Goal: Complete application form

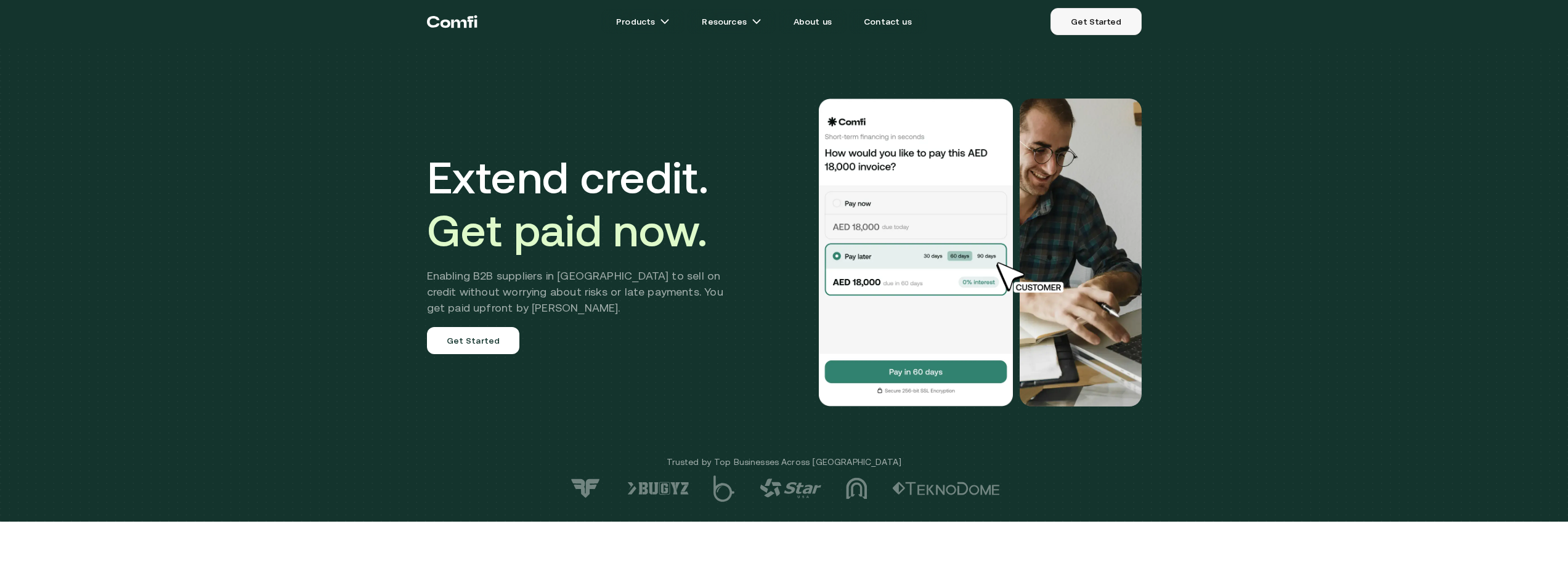
click at [1101, 17] on link "Get Started" at bounding box center [1095, 22] width 90 height 27
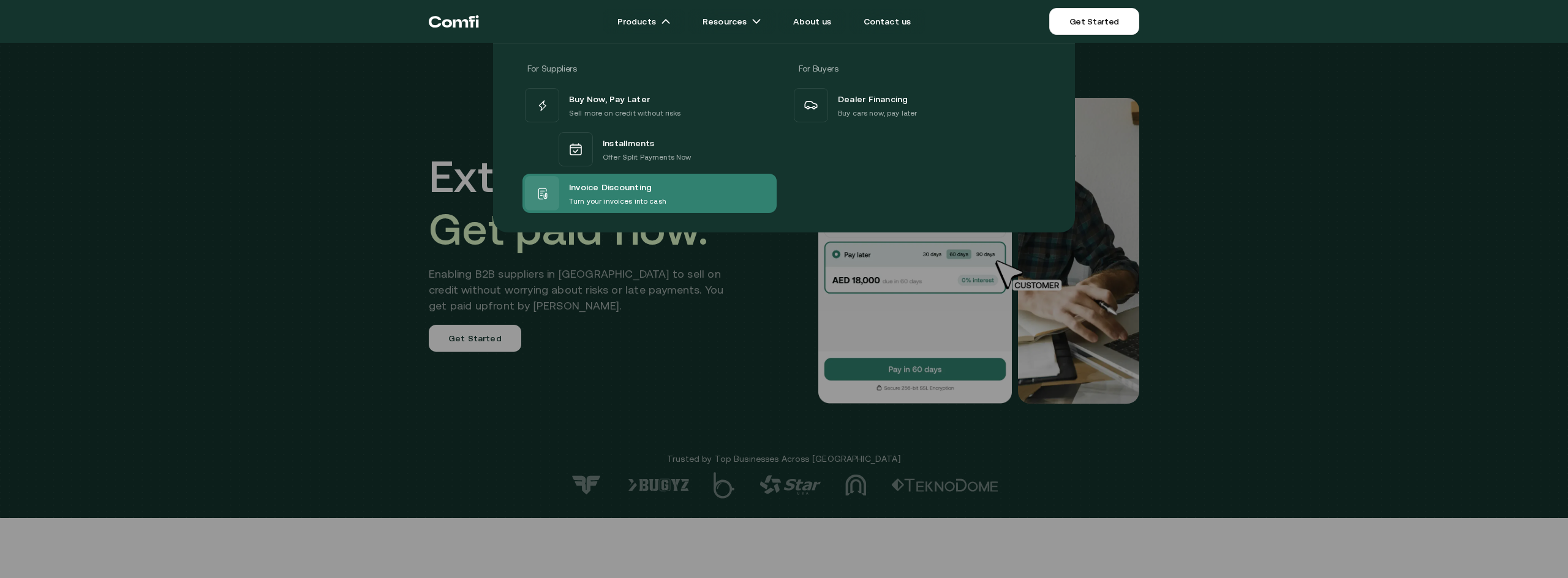
click at [614, 185] on span "Invoice Discounting" at bounding box center [610, 187] width 83 height 16
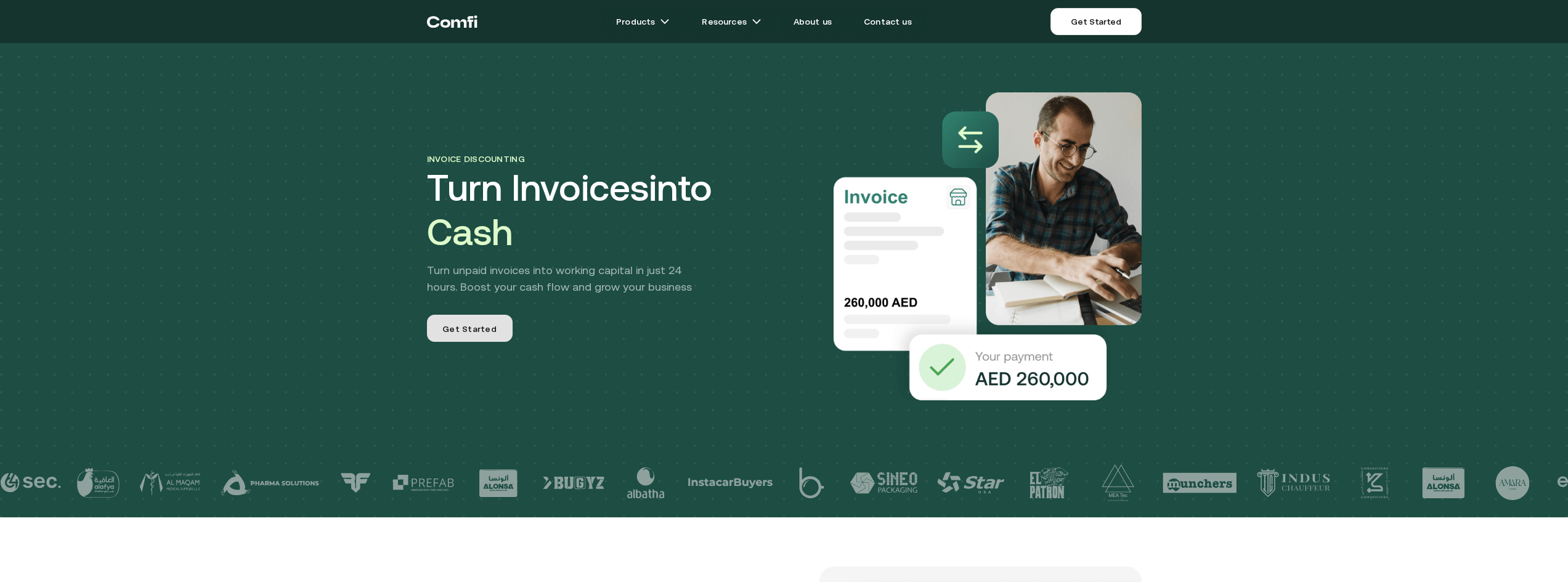
click at [475, 336] on span "Get Started" at bounding box center [469, 331] width 54 height 16
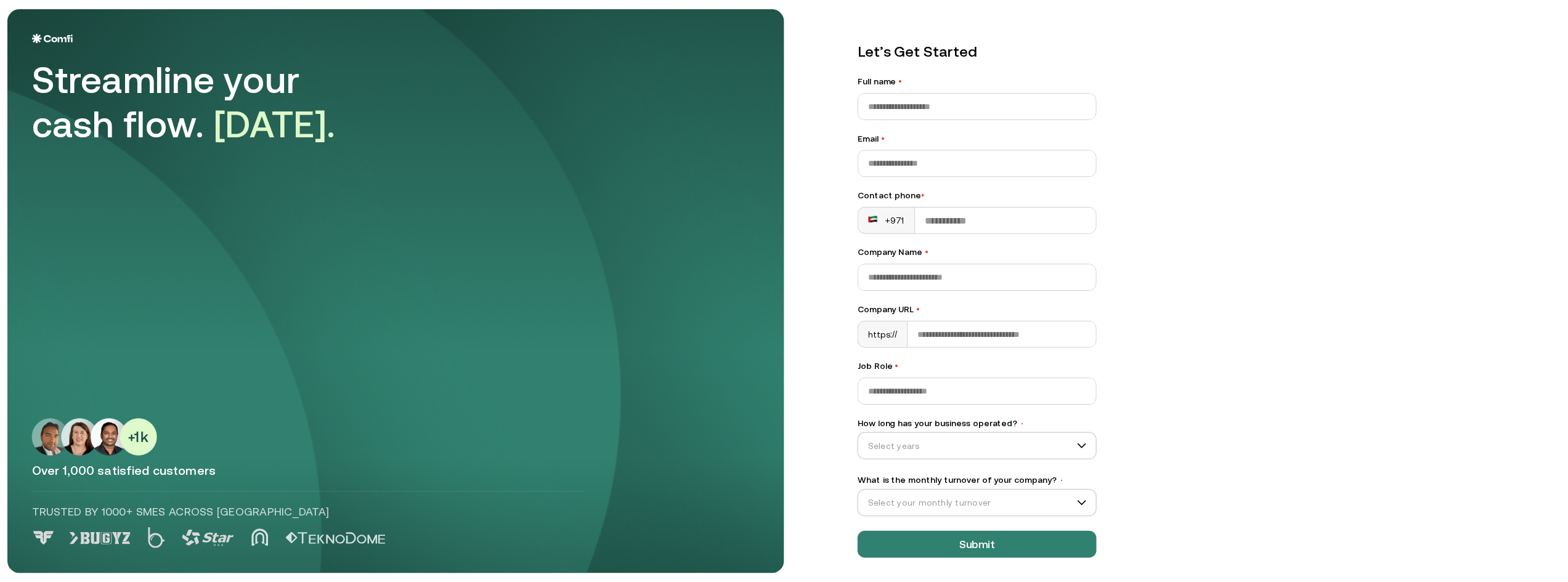
scroll to position [14, 0]
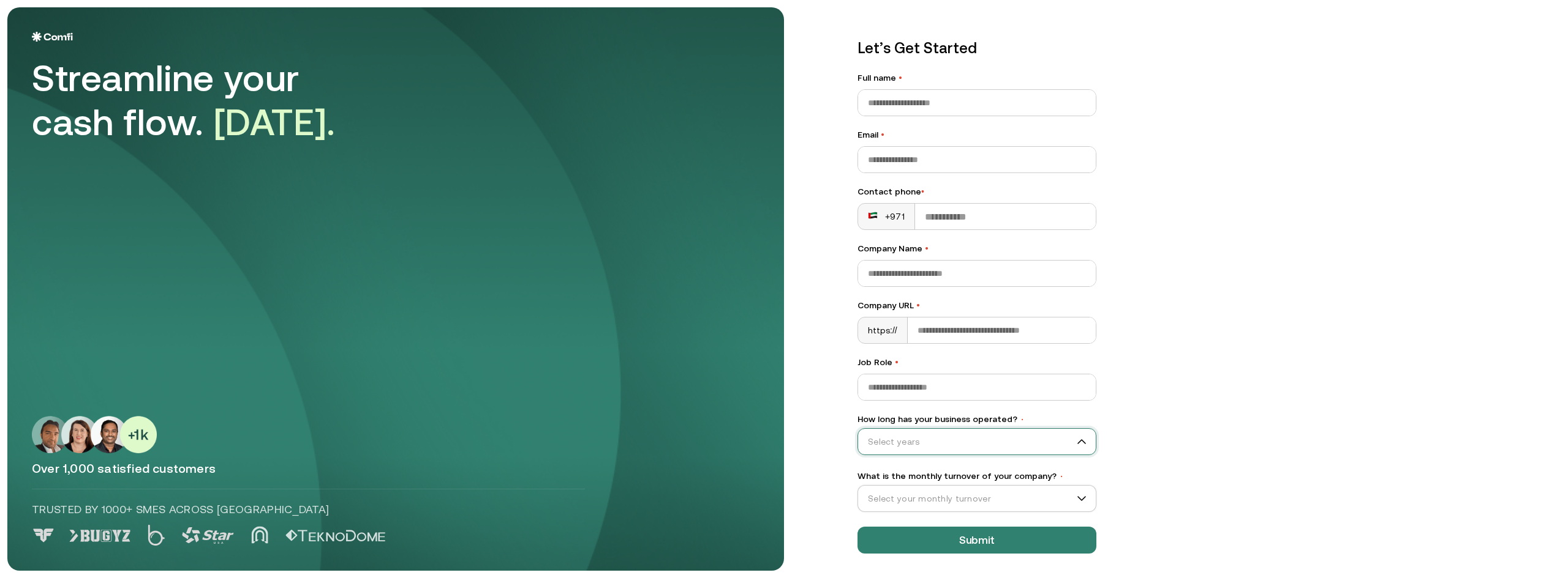
click at [969, 445] on input "How long has your business operated? •" at bounding box center [971, 442] width 226 height 18
click at [87, 451] on img at bounding box center [94, 435] width 125 height 38
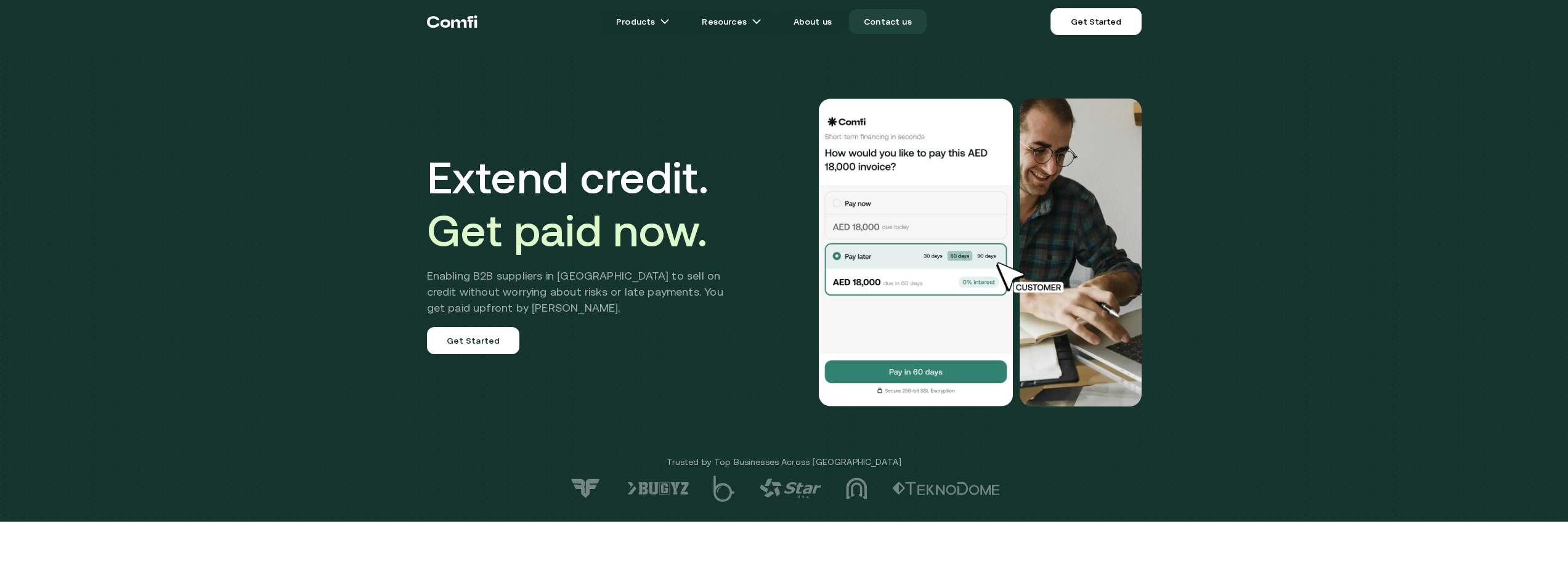
click at [878, 18] on link "Contact us" at bounding box center [888, 21] width 77 height 24
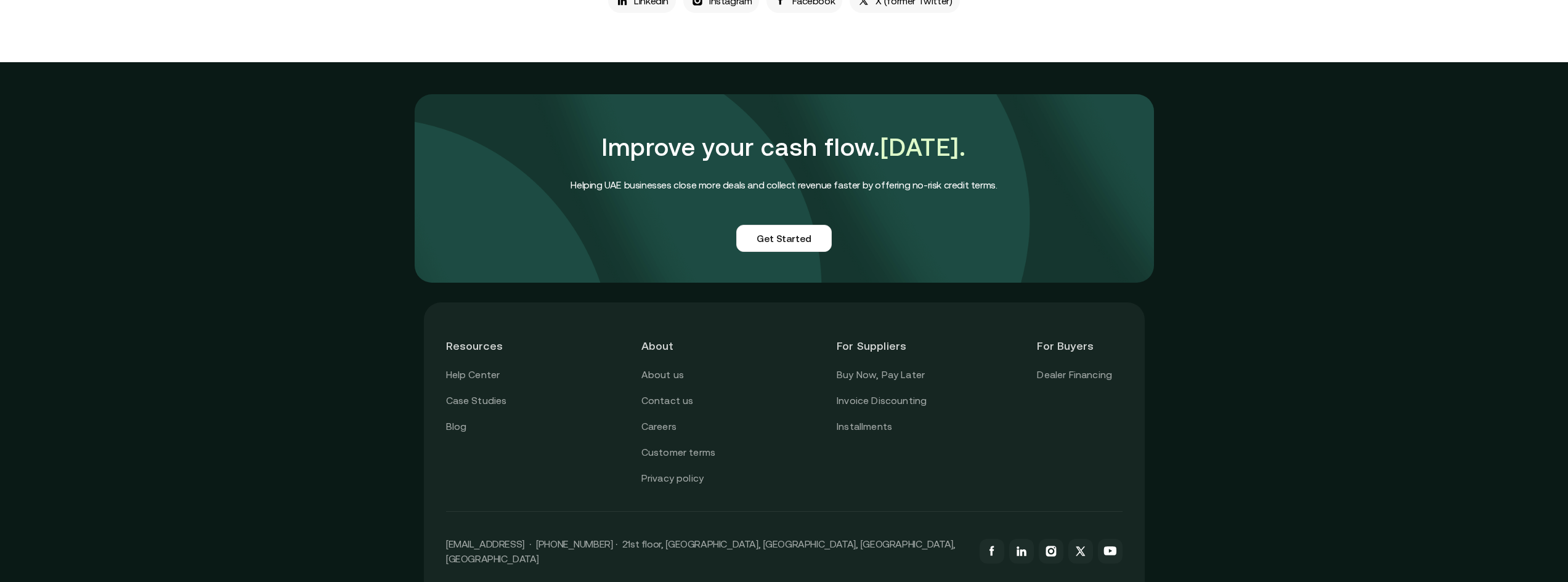
scroll to position [1011, 0]
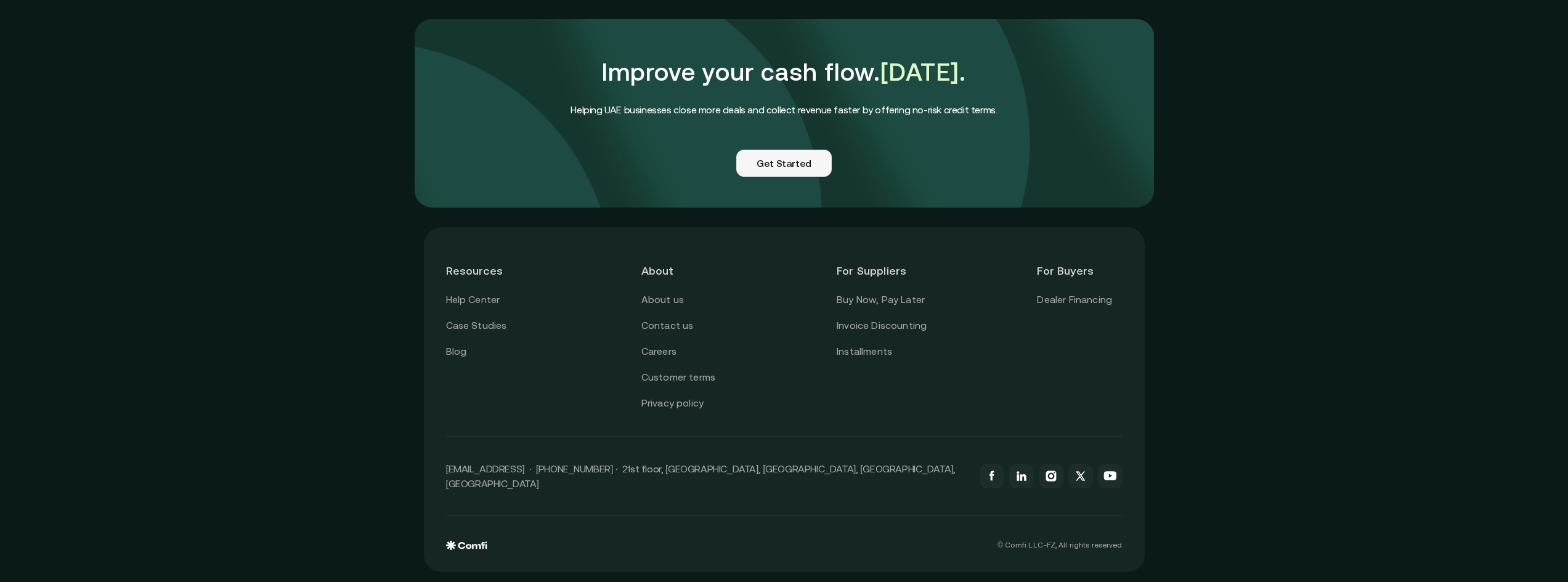
click at [785, 159] on link "Get Started" at bounding box center [784, 163] width 96 height 27
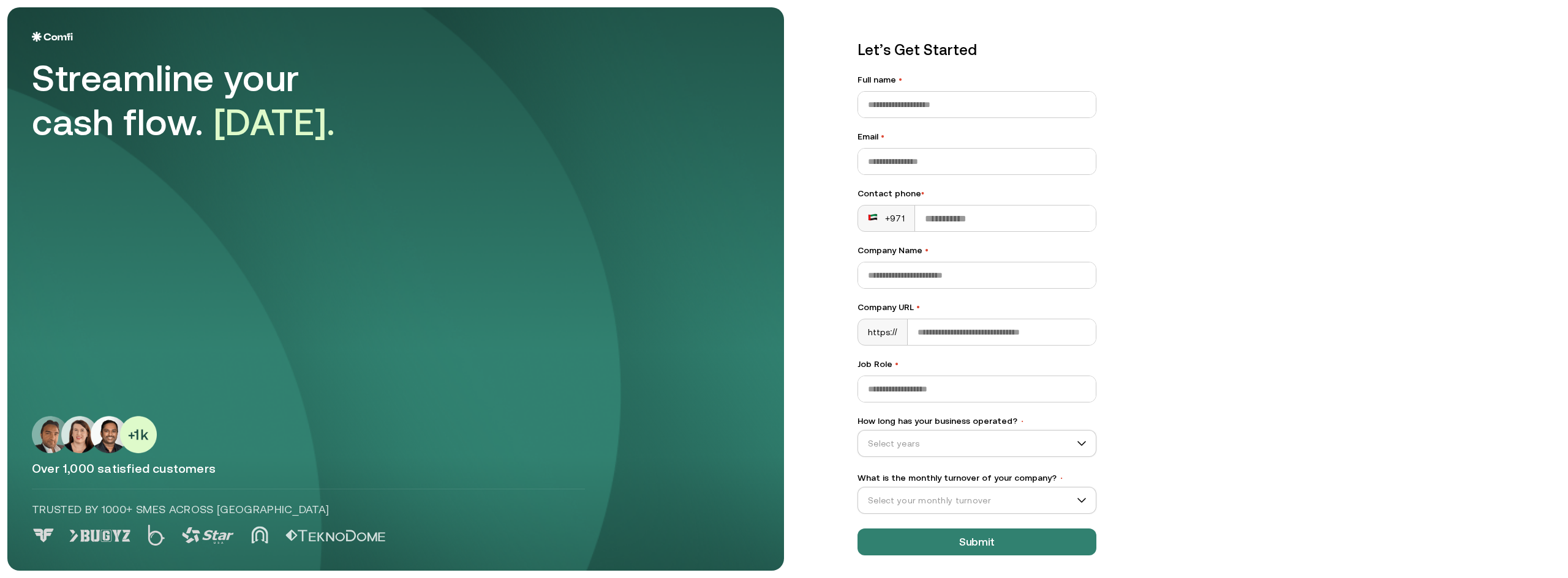
scroll to position [14, 0]
click at [910, 387] on input "Job Role •" at bounding box center [977, 387] width 238 height 26
click at [917, 96] on input "Full name •" at bounding box center [977, 102] width 238 height 26
click at [1195, 38] on div "Let’s Get Started Full name • Email • Contact phone • +971 Company Name • Compa…" at bounding box center [1196, 275] width 728 height 564
